Goal: Transaction & Acquisition: Purchase product/service

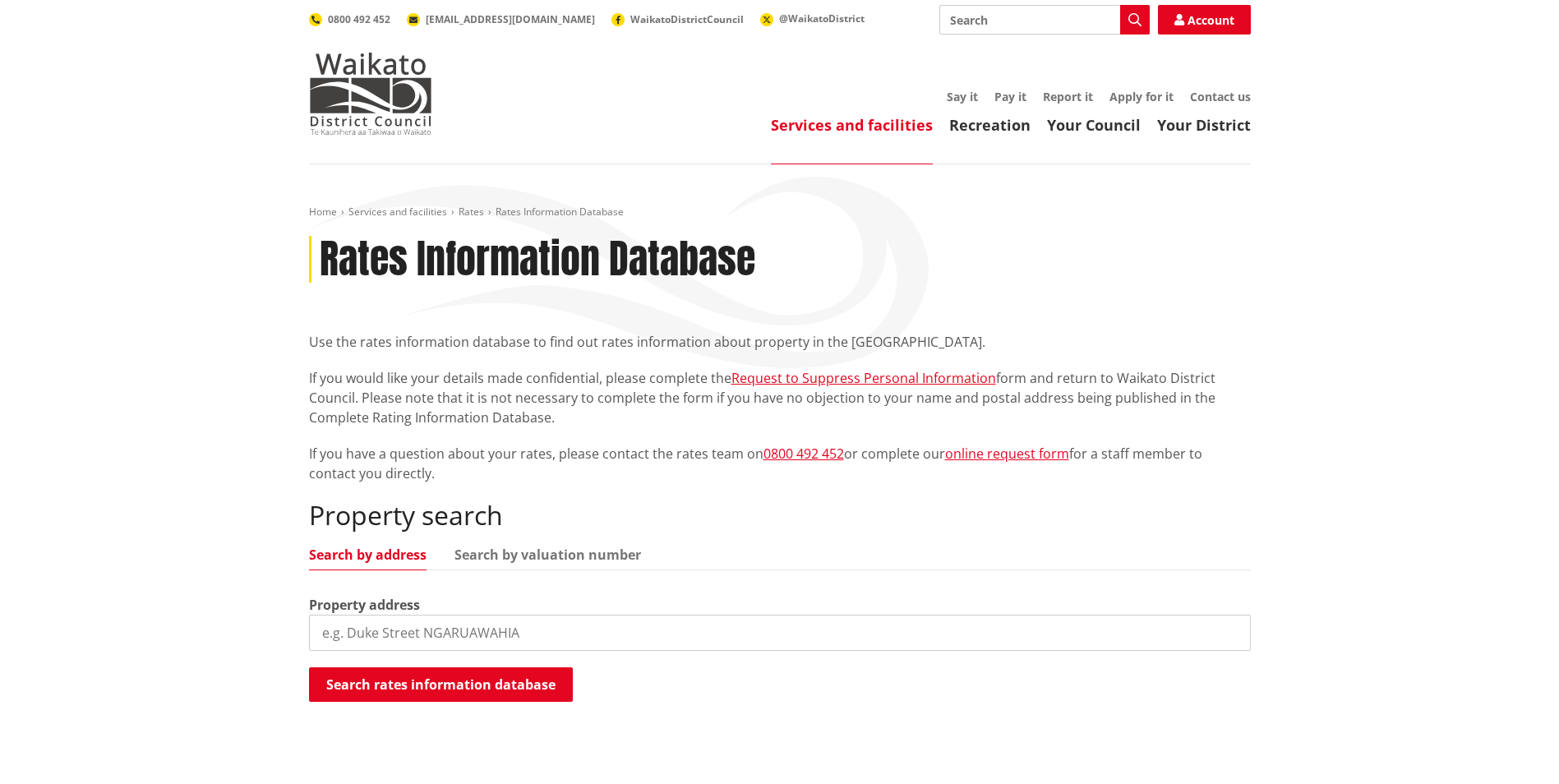
click at [619, 628] on input "search" at bounding box center [780, 632] width 941 height 37
paste input "[STREET_ADDRESS]"
type input "5"
paste input "[STREET_ADDRESS]"
drag, startPoint x: 336, startPoint y: 637, endPoint x: 282, endPoint y: 635, distance: 54.0
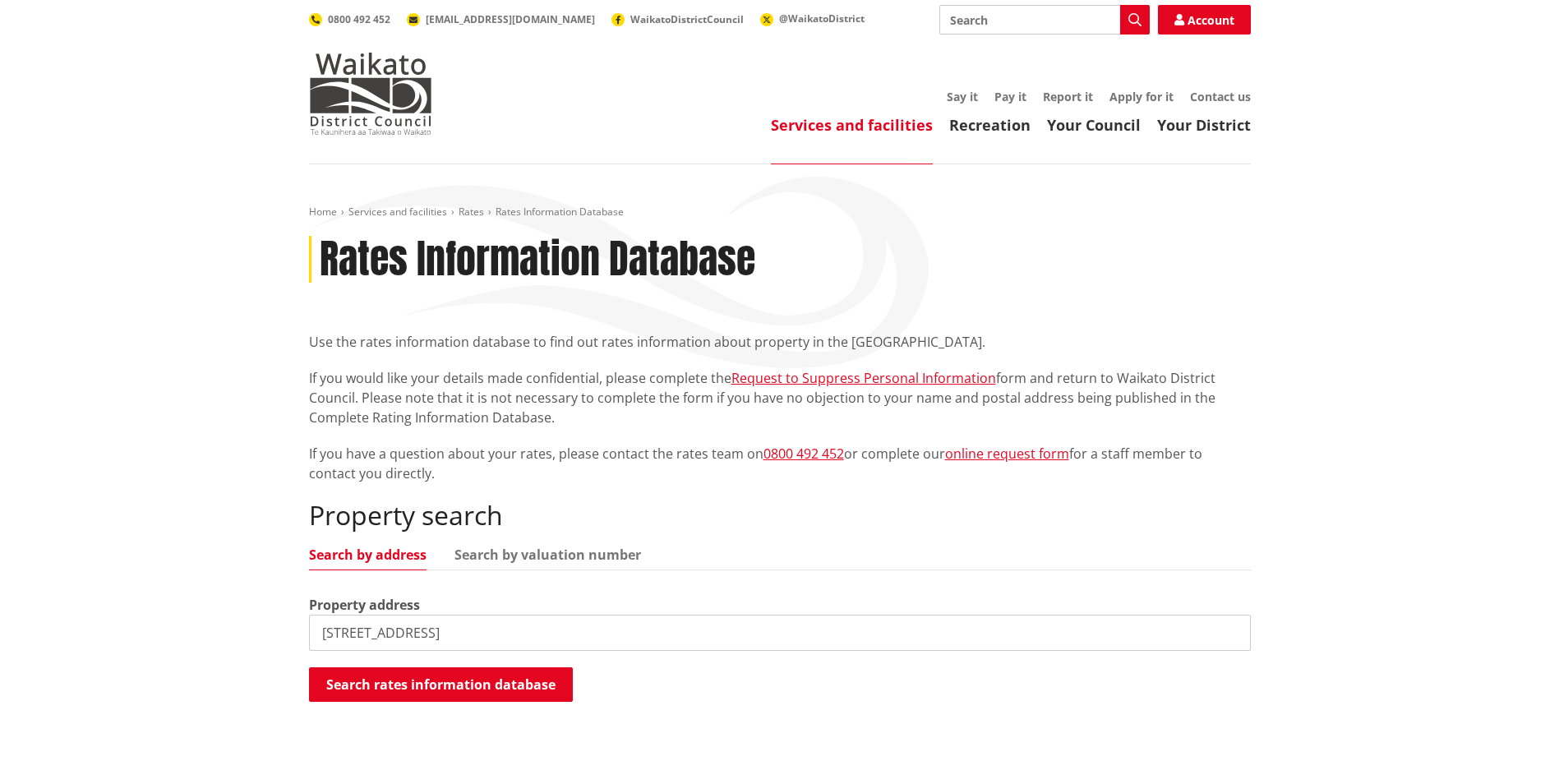
click at [282, 635] on div "Home Services and facilities Rates Rates Information Database Rates Information…" at bounding box center [779, 475] width 1559 height 622
drag, startPoint x: 413, startPoint y: 635, endPoint x: 518, endPoint y: 620, distance: 106.1
click at [518, 620] on input "[GEOGRAPHIC_DATA][STREET_ADDRESS]" at bounding box center [780, 632] width 941 height 37
click at [325, 628] on input "[GEOGRAPHIC_DATA]" at bounding box center [780, 632] width 941 height 37
type input "[GEOGRAPHIC_DATA]"
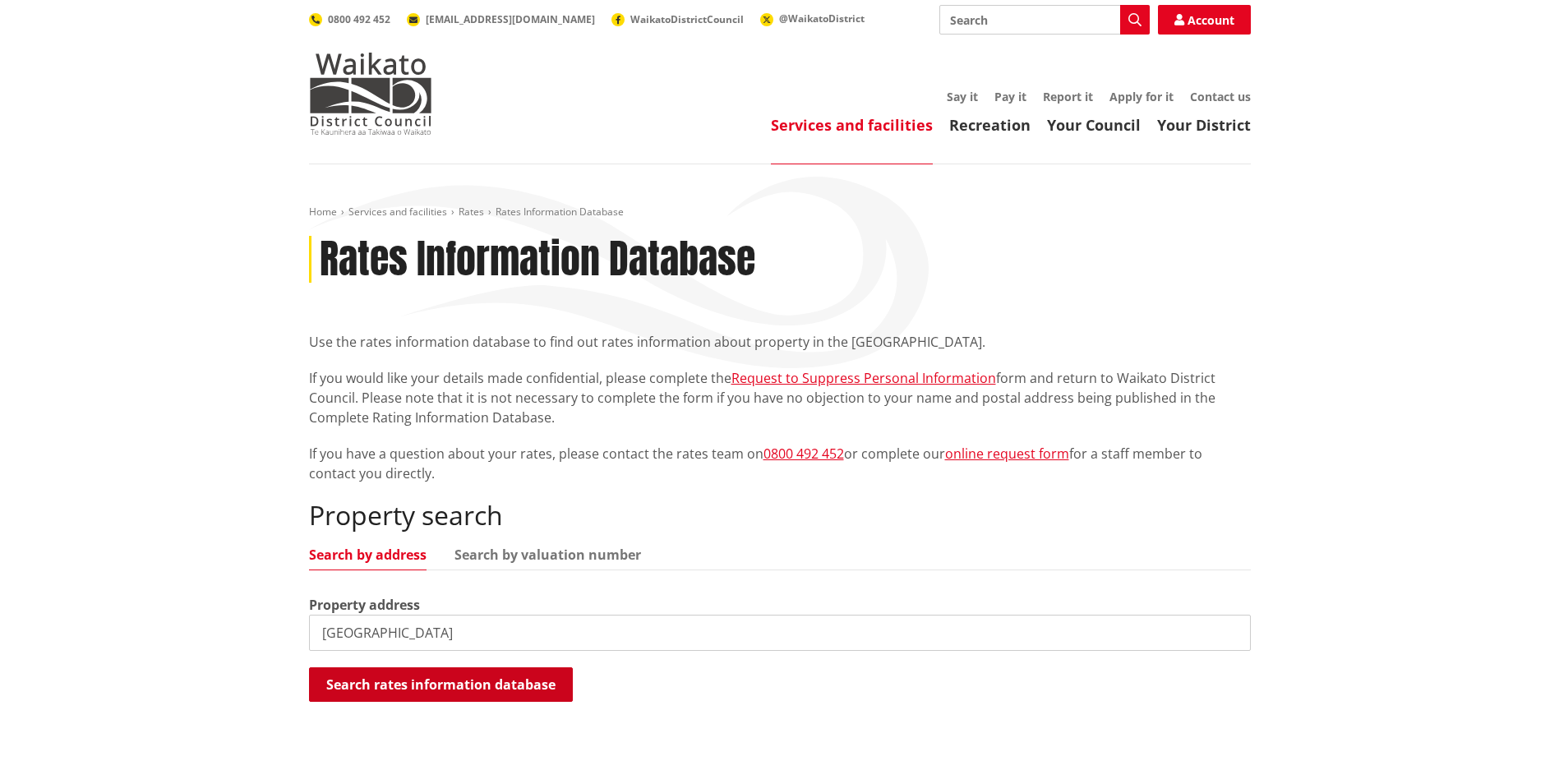
click at [457, 686] on button "Search rates information database" at bounding box center [441, 684] width 263 height 35
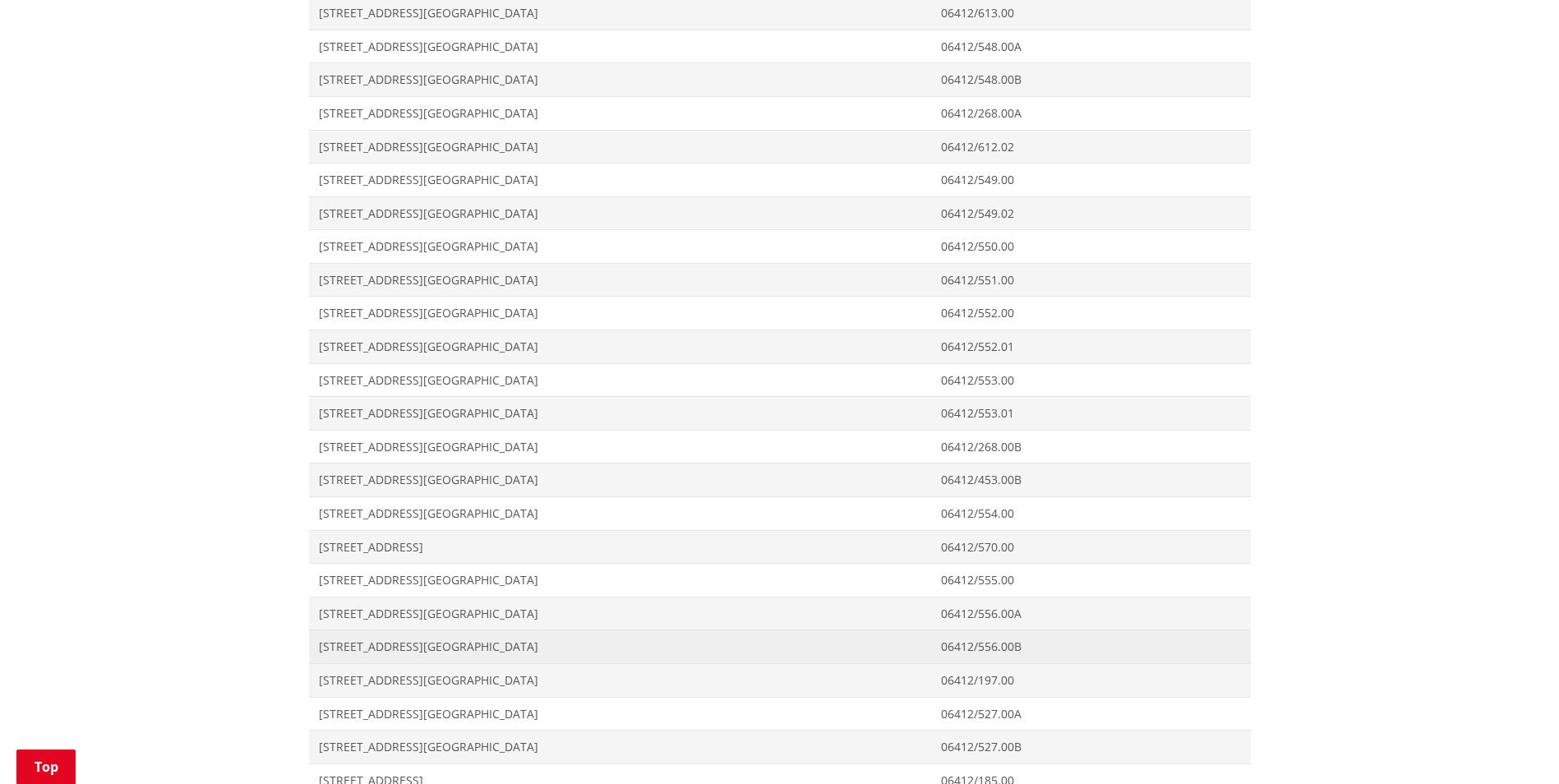
scroll to position [2218, 0]
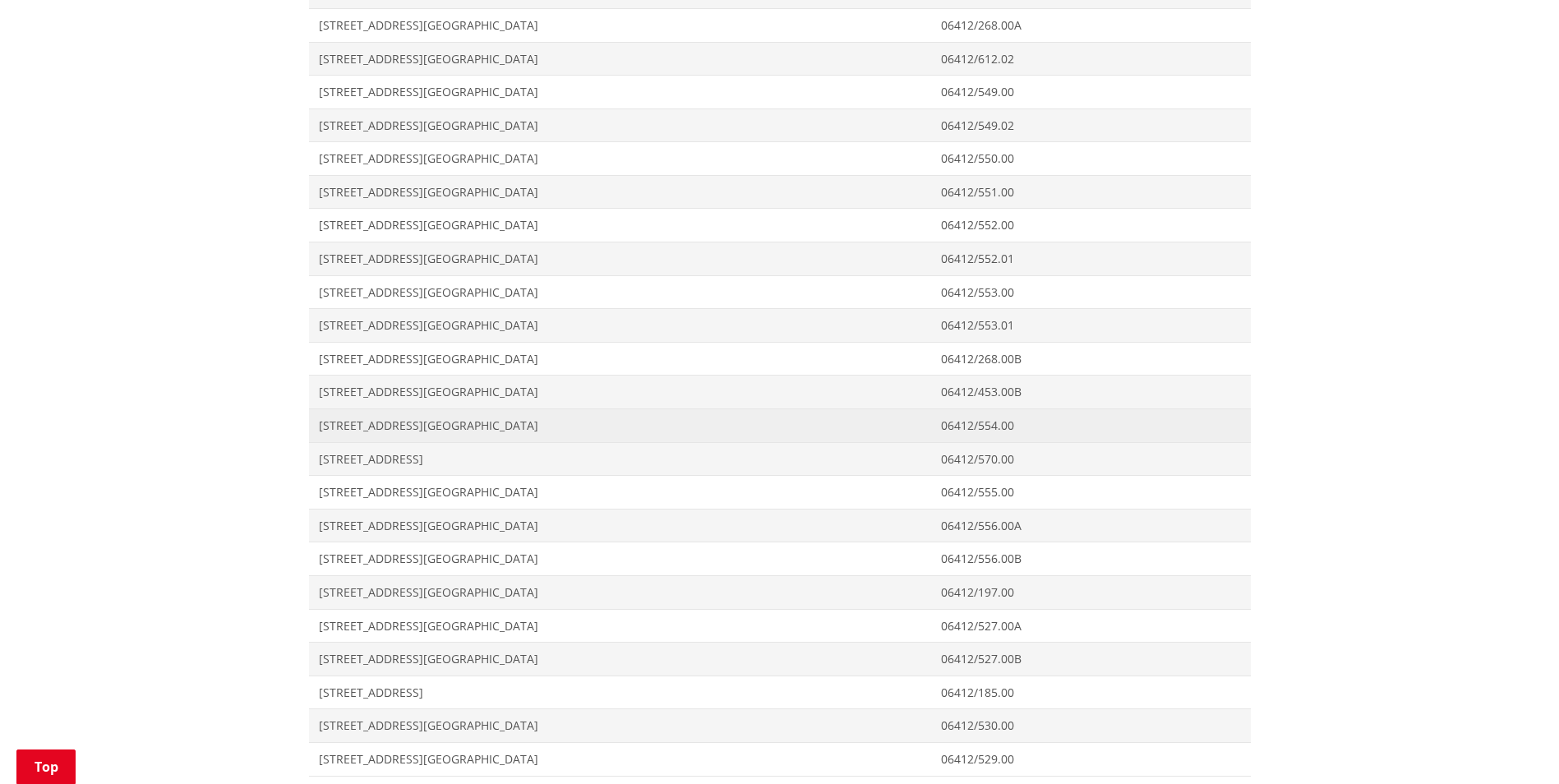
click at [372, 427] on span "[STREET_ADDRESS][GEOGRAPHIC_DATA]" at bounding box center [620, 425] width 603 height 16
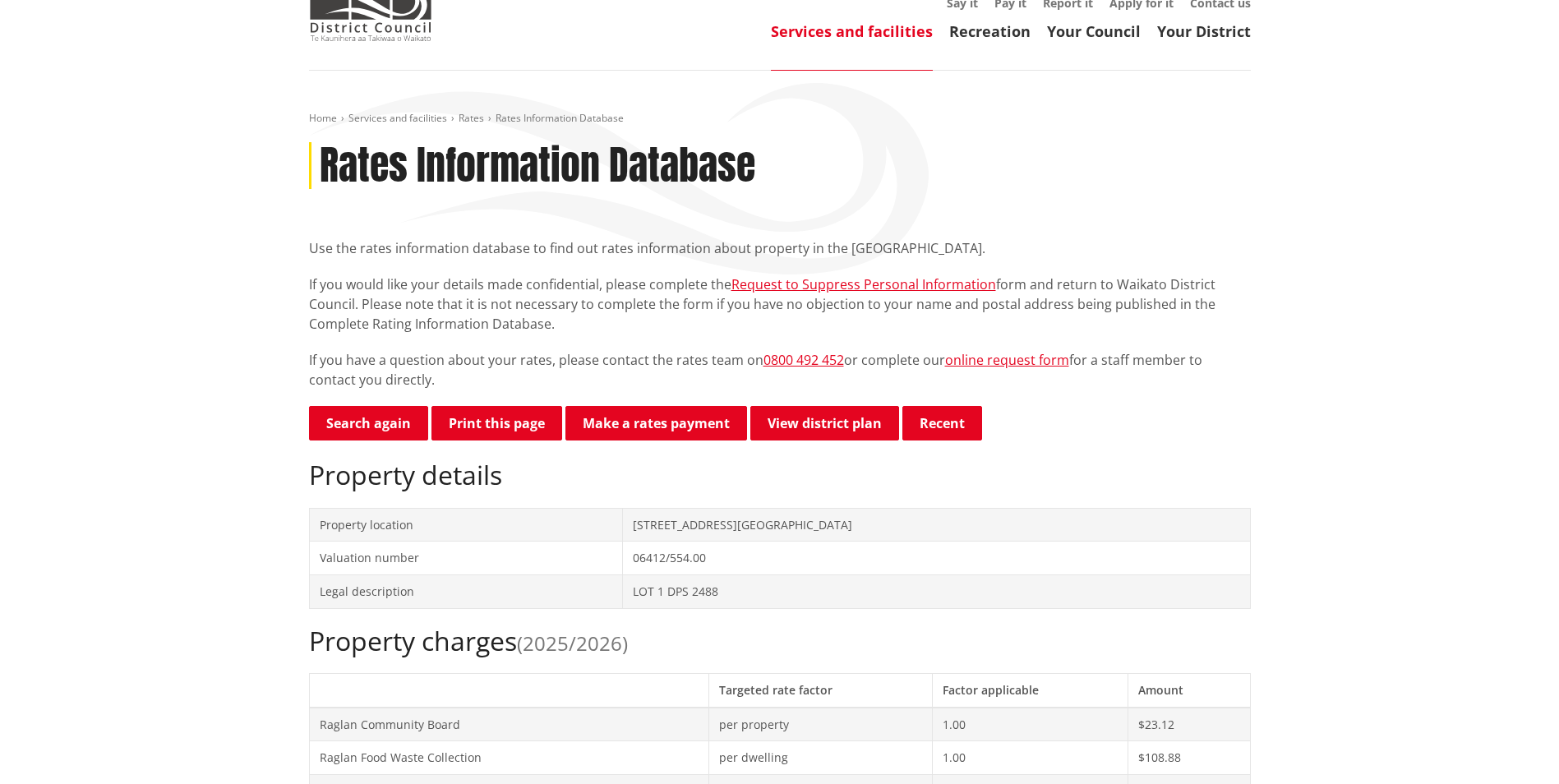
scroll to position [59, 0]
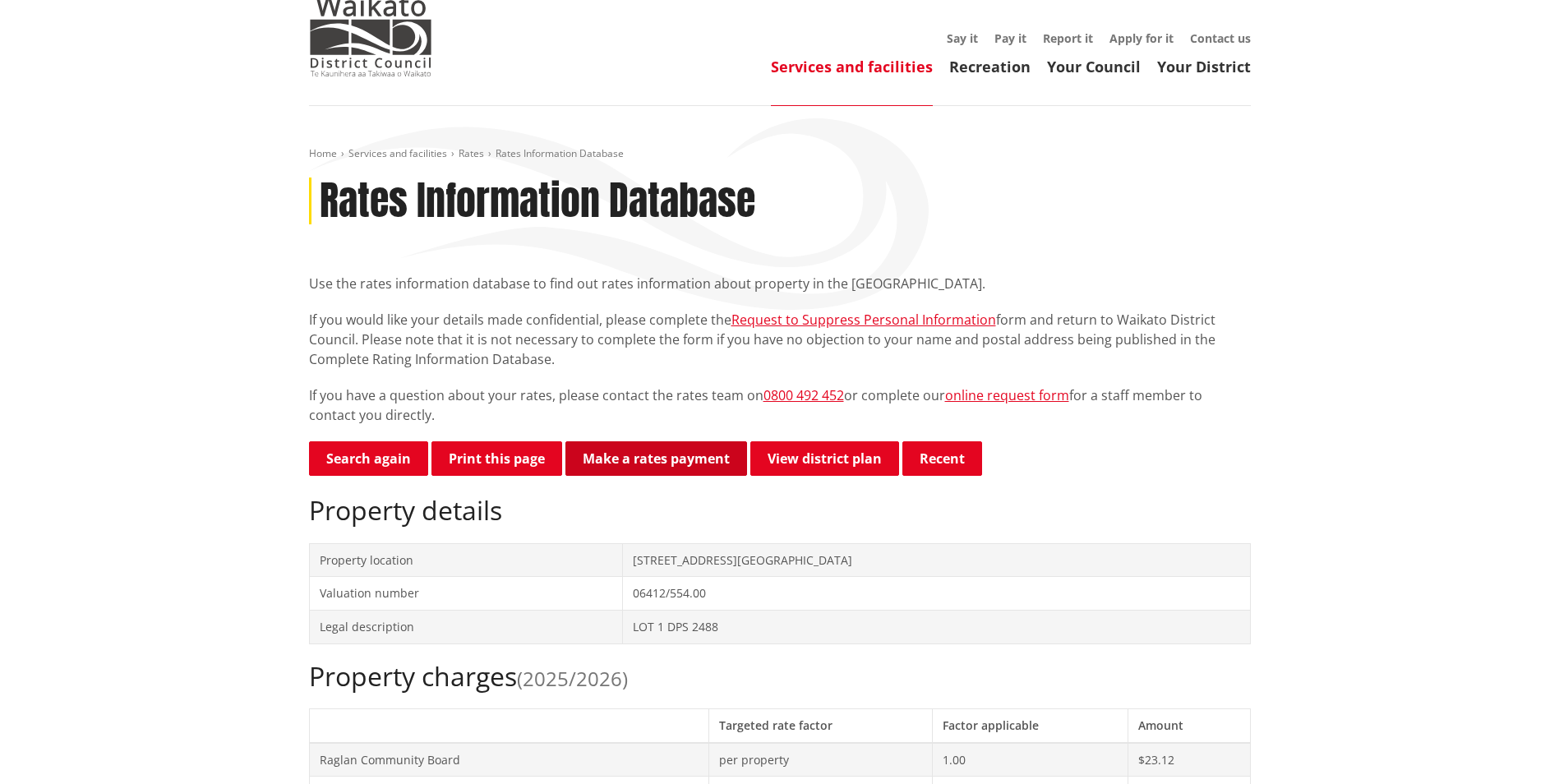
click at [642, 454] on link "Make a rates payment" at bounding box center [656, 458] width 182 height 35
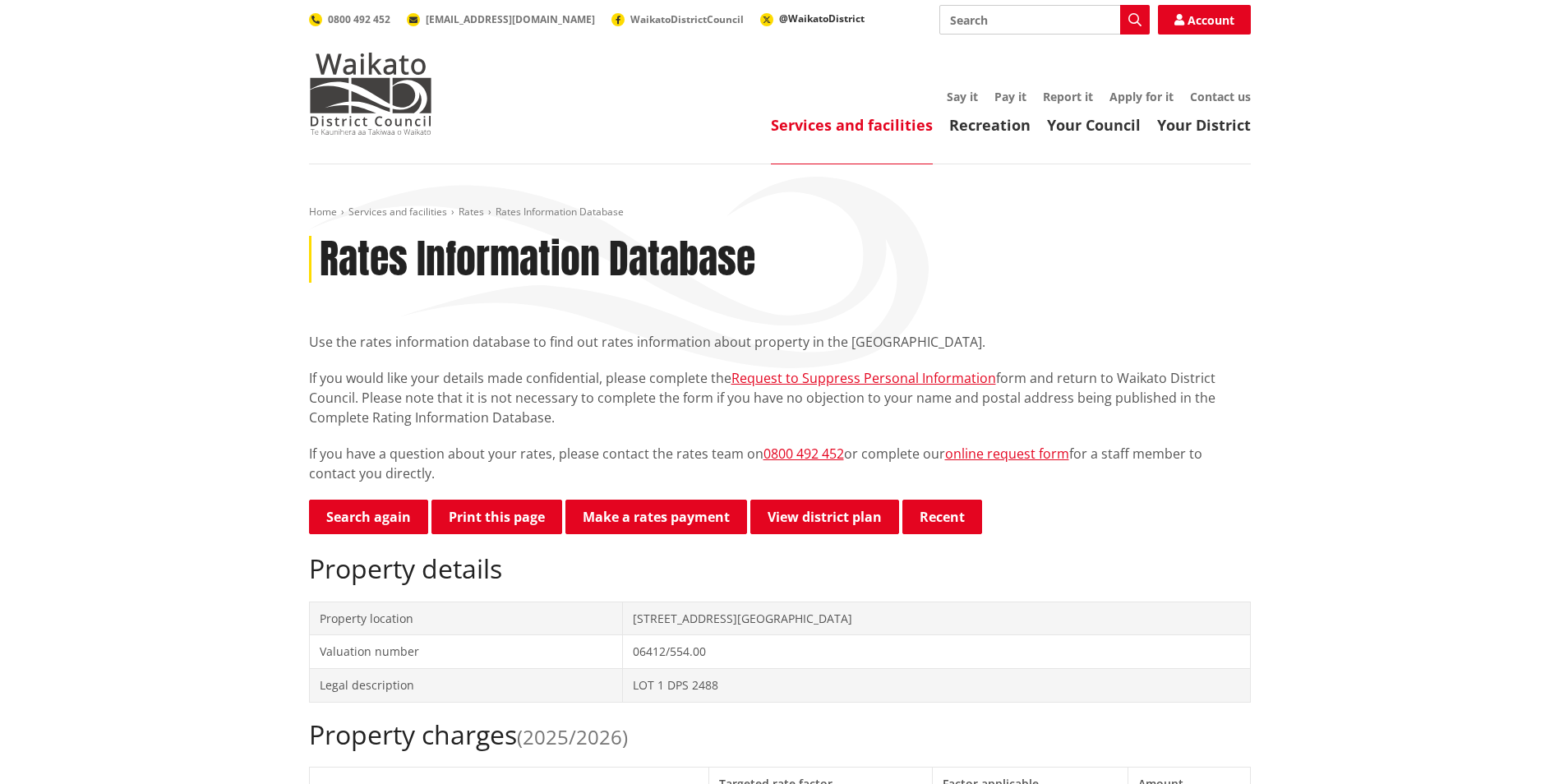
click at [779, 16] on span "@WaikatoDistrict" at bounding box center [822, 19] width 86 height 14
